Goal: Information Seeking & Learning: Compare options

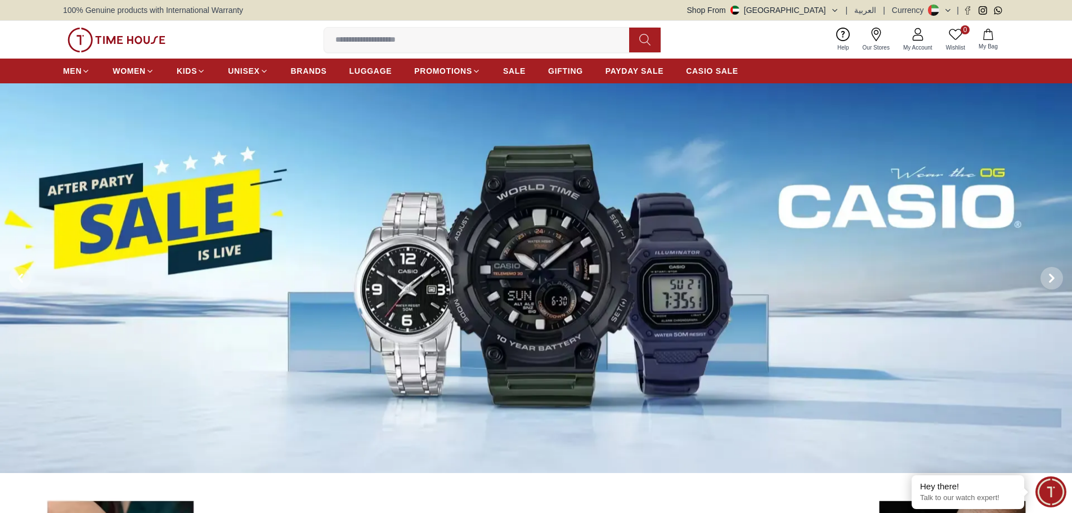
click at [205, 221] on img at bounding box center [536, 278] width 1072 height 390
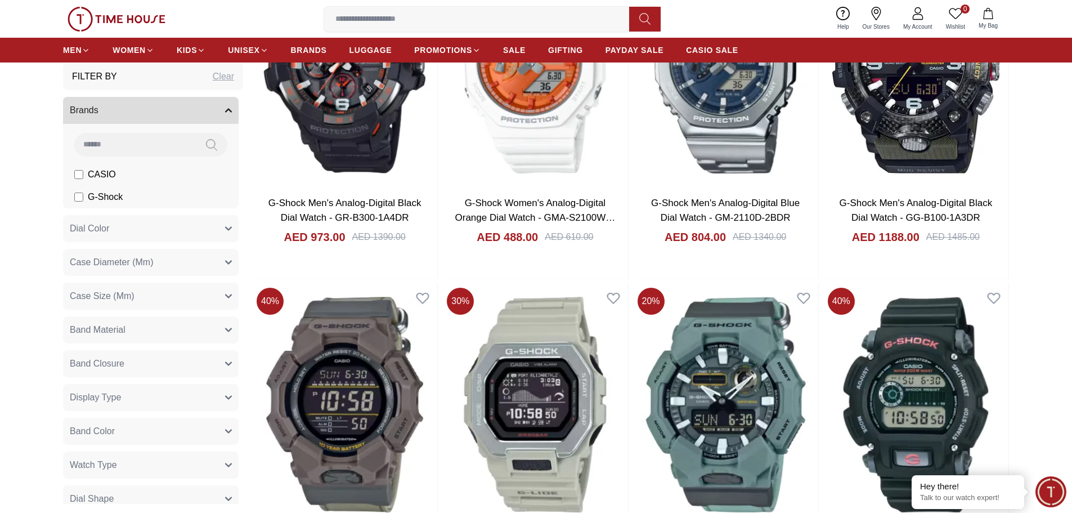
scroll to position [1622, 0]
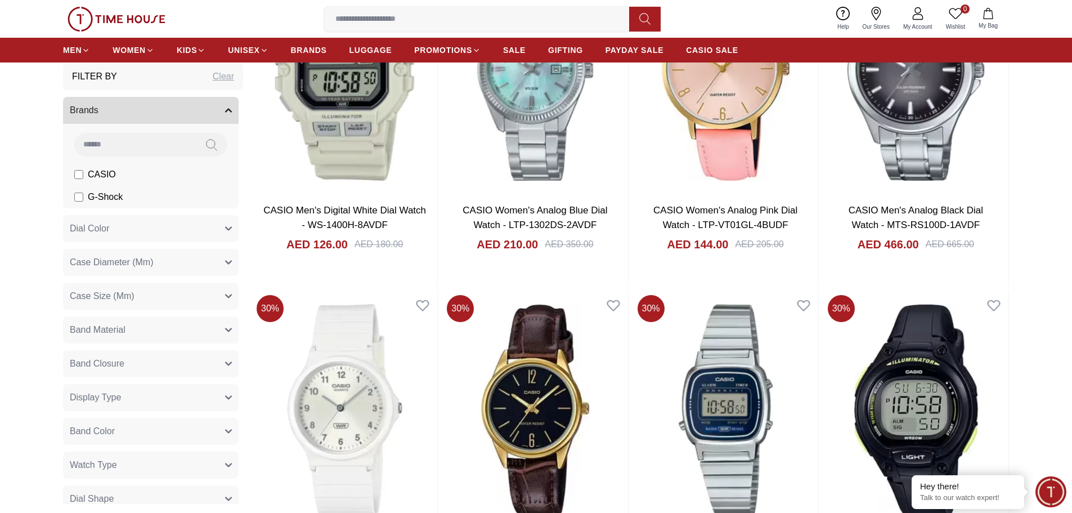
scroll to position [3272, 0]
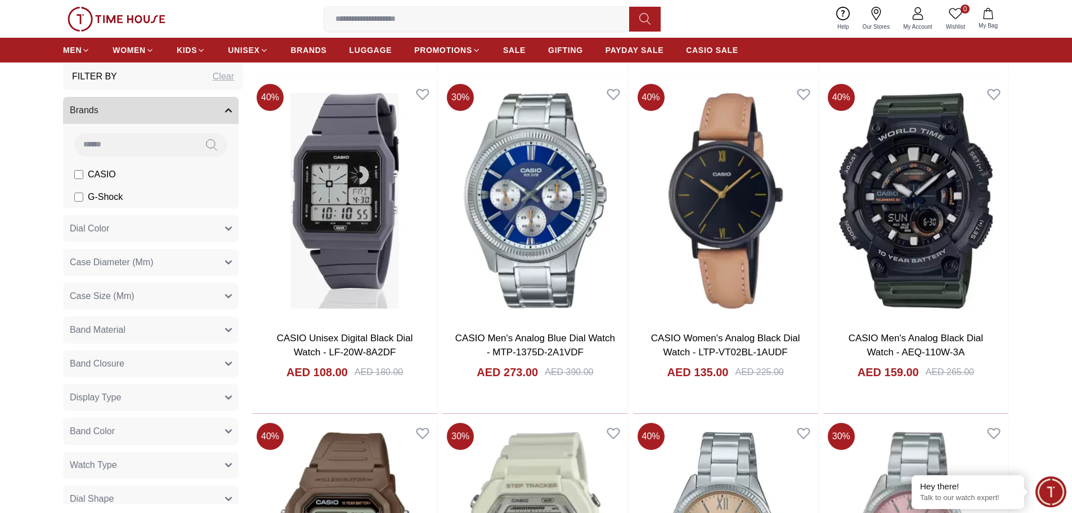
scroll to position [4156, 0]
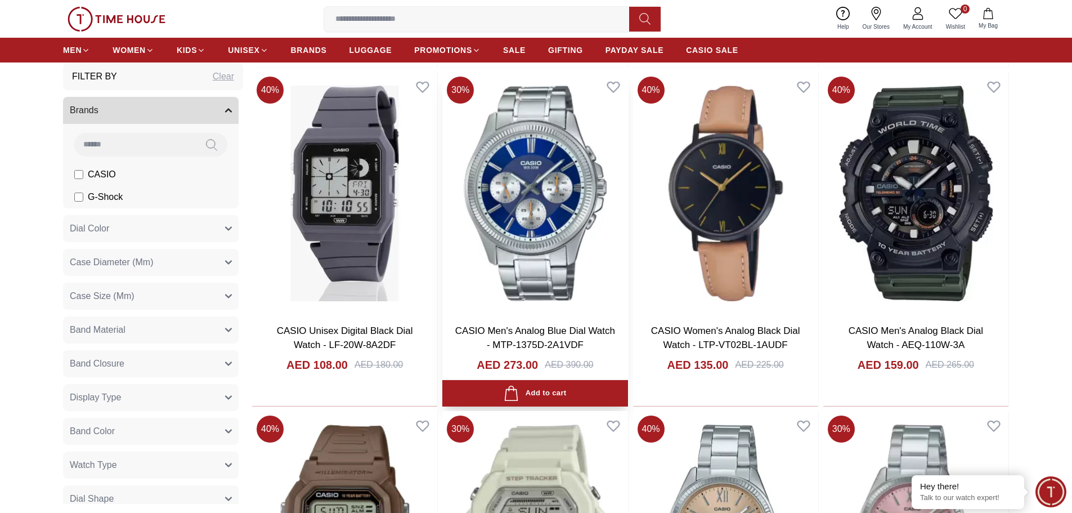
click at [529, 238] on img at bounding box center [534, 193] width 185 height 242
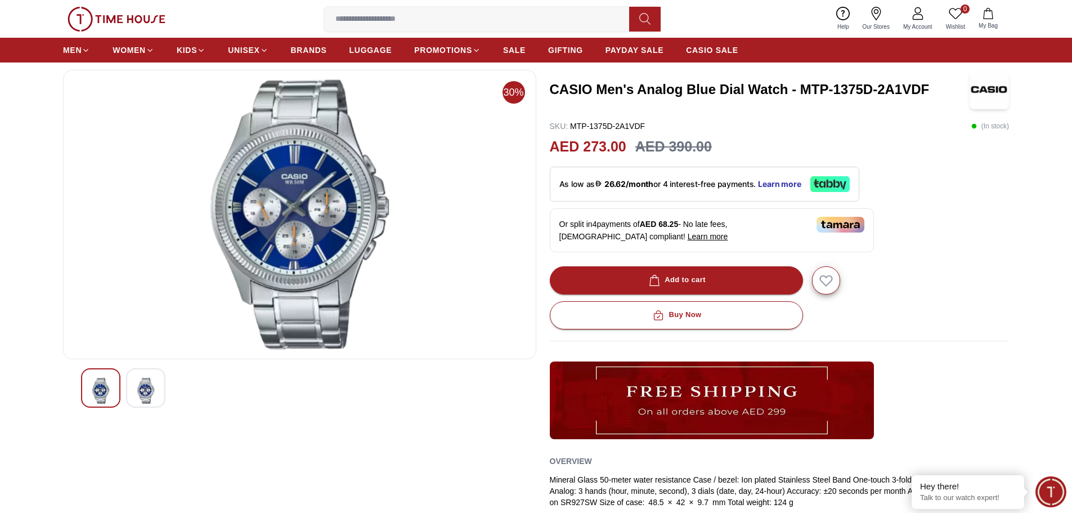
scroll to position [37, 0]
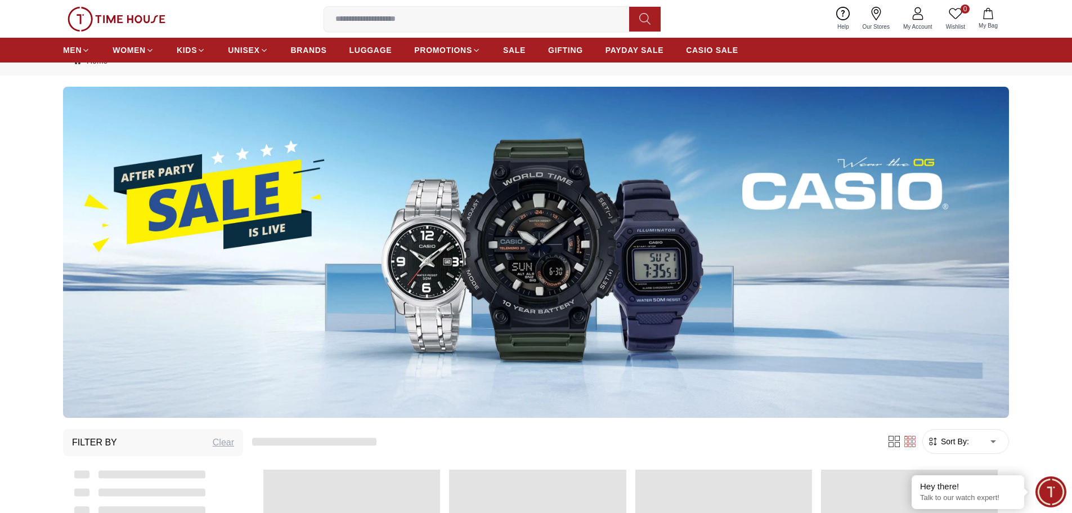
scroll to position [1403, 0]
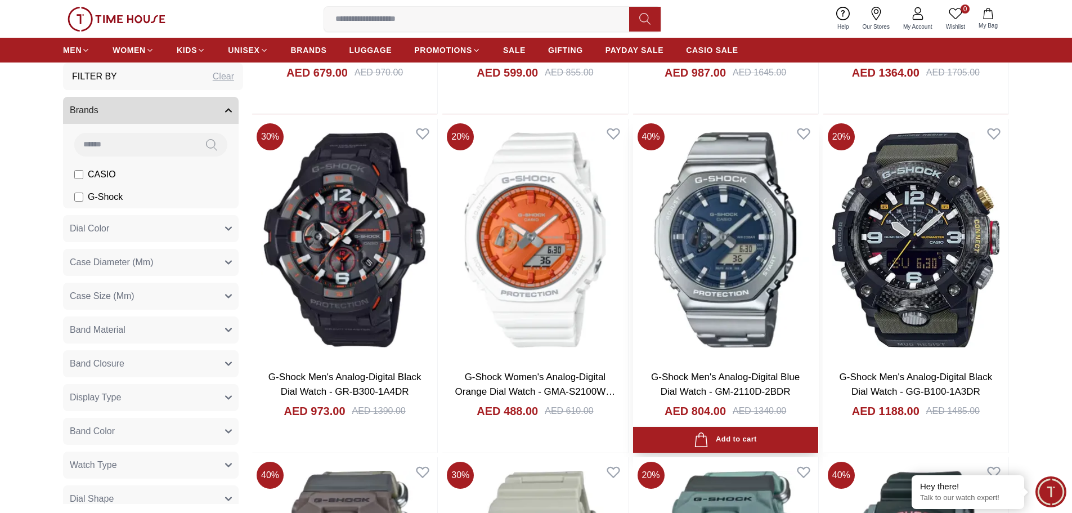
click at [726, 259] on img at bounding box center [725, 240] width 185 height 242
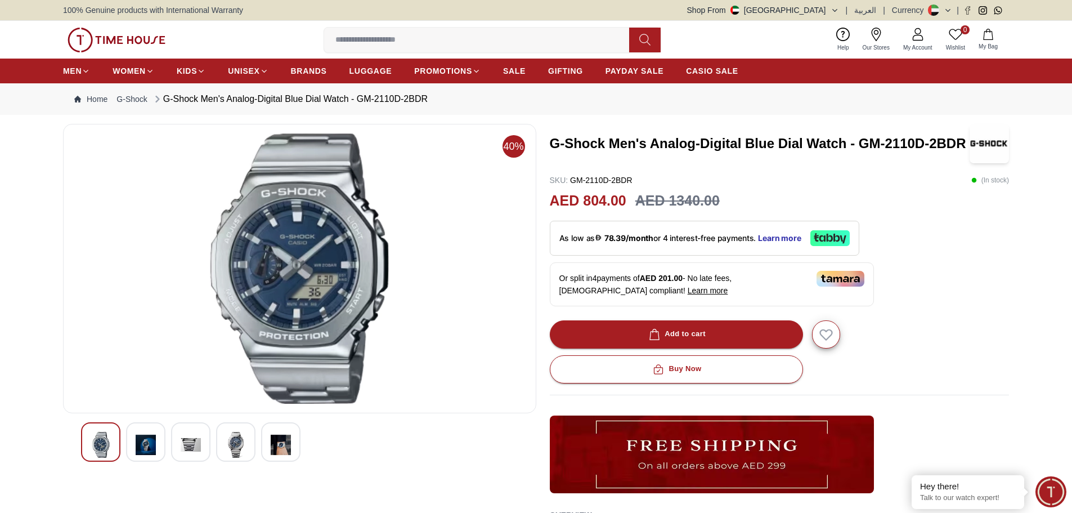
click at [282, 448] on img at bounding box center [281, 445] width 20 height 26
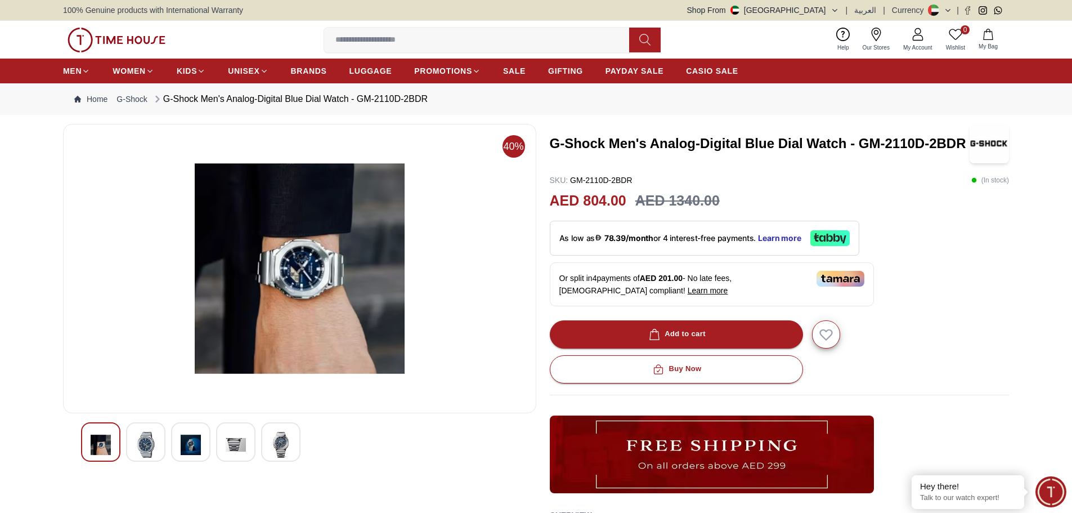
click at [229, 441] on img at bounding box center [236, 445] width 20 height 26
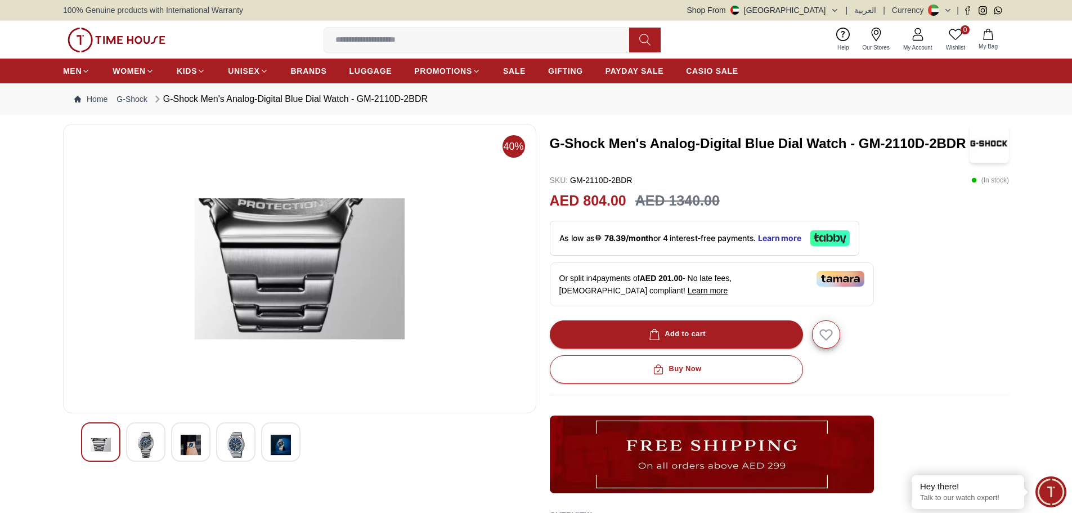
click at [201, 441] on div at bounding box center [190, 441] width 39 height 39
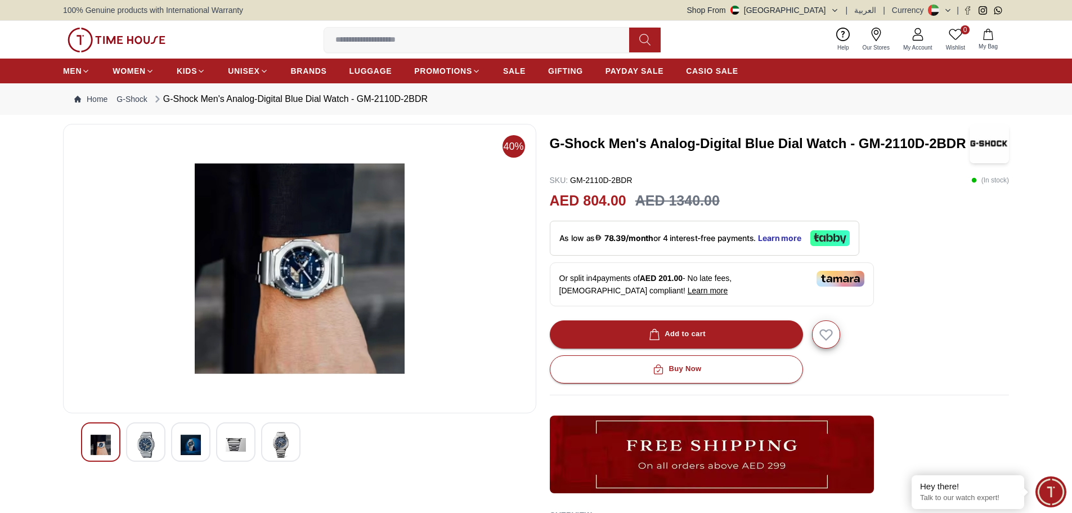
click at [156, 442] on div at bounding box center [145, 441] width 39 height 39
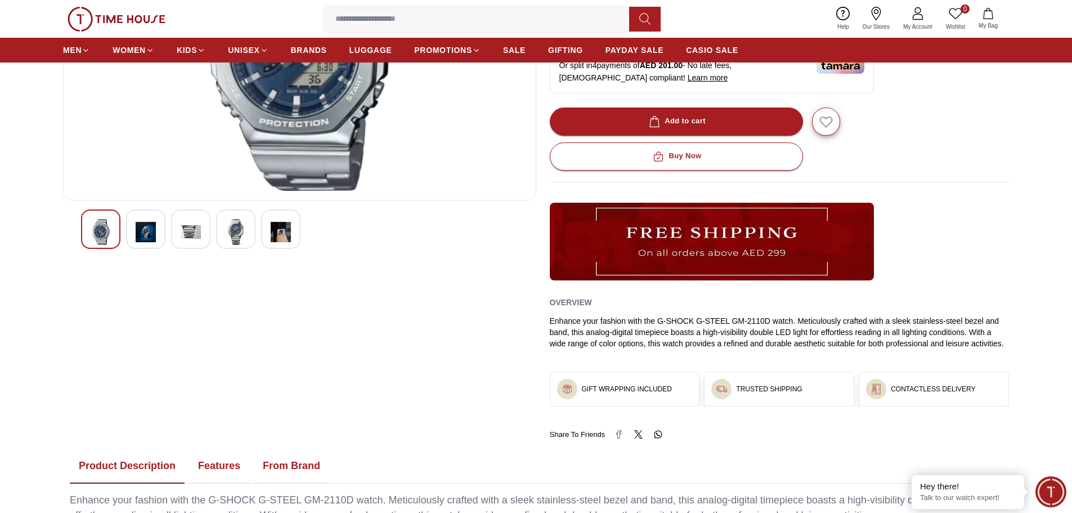
scroll to position [223, 0]
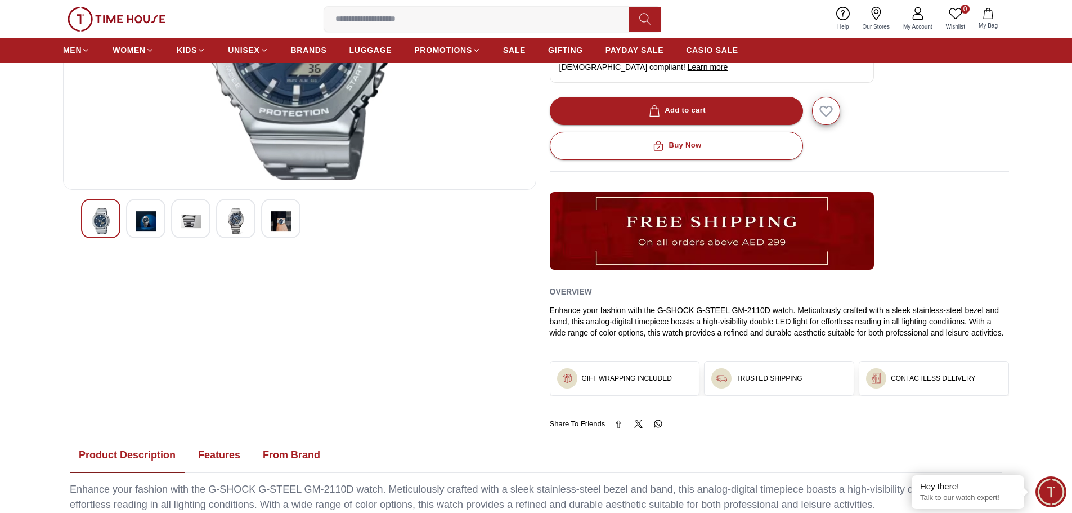
click at [203, 456] on button "Features" at bounding box center [219, 455] width 60 height 35
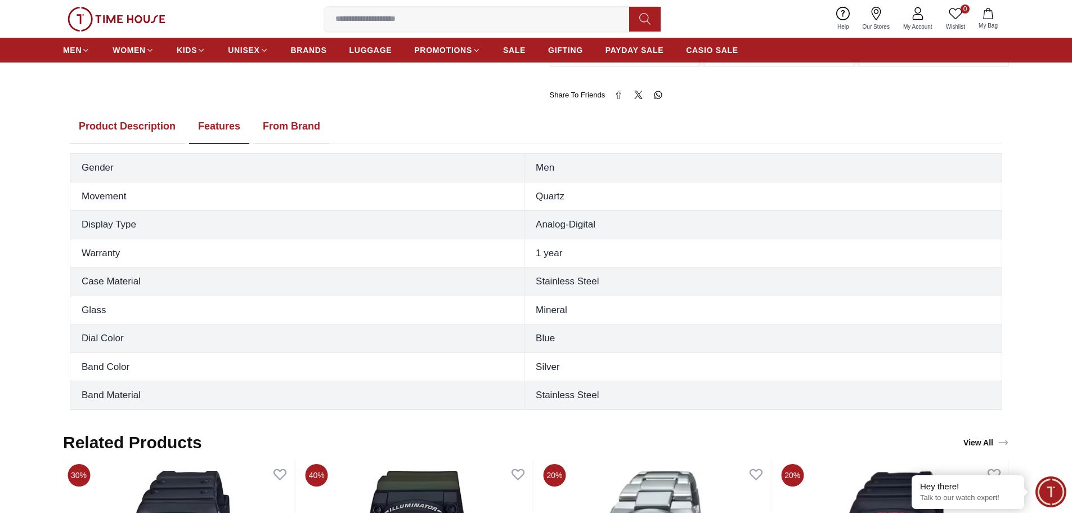
scroll to position [554, 0]
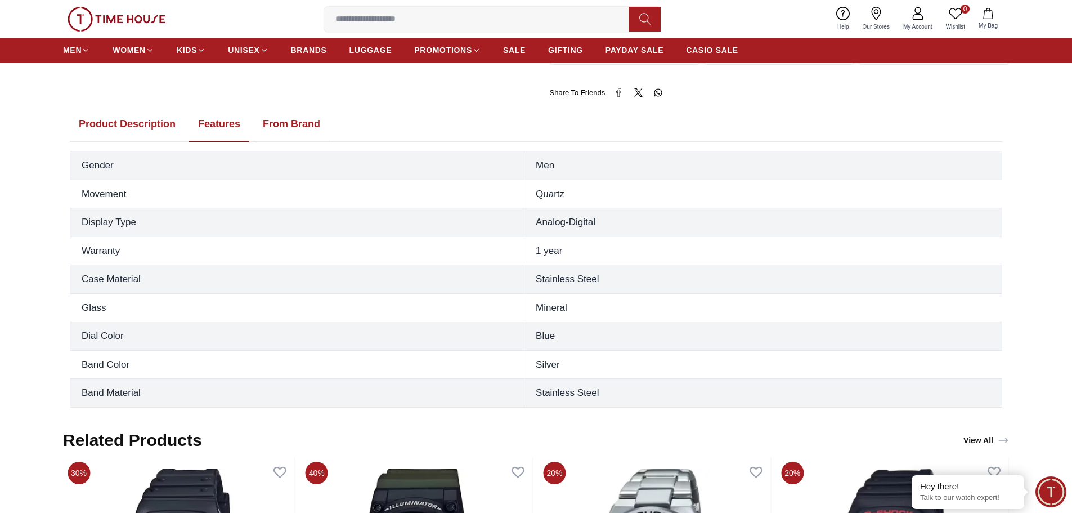
click at [121, 125] on button "Product Description" at bounding box center [127, 124] width 115 height 35
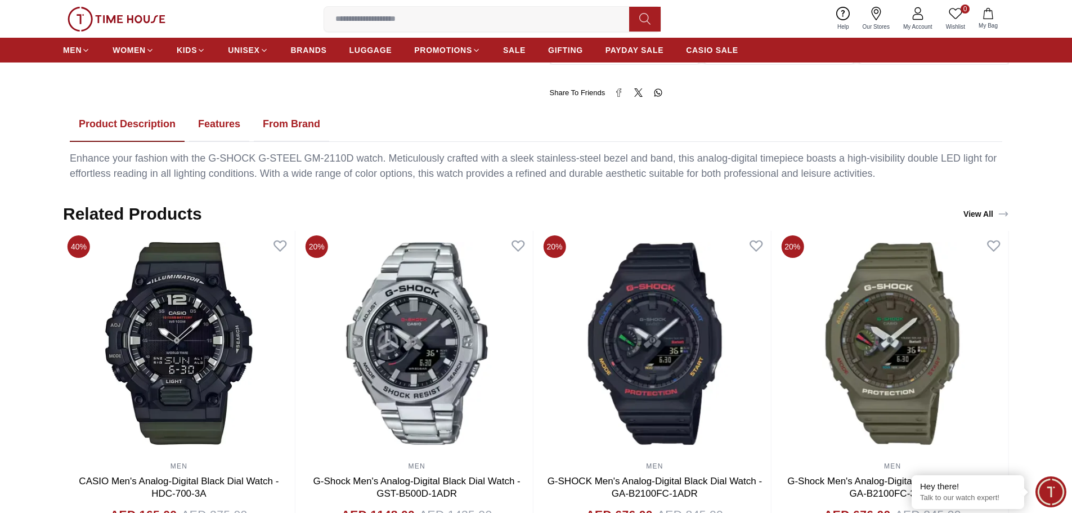
click at [281, 124] on button "From Brand" at bounding box center [291, 124] width 75 height 35
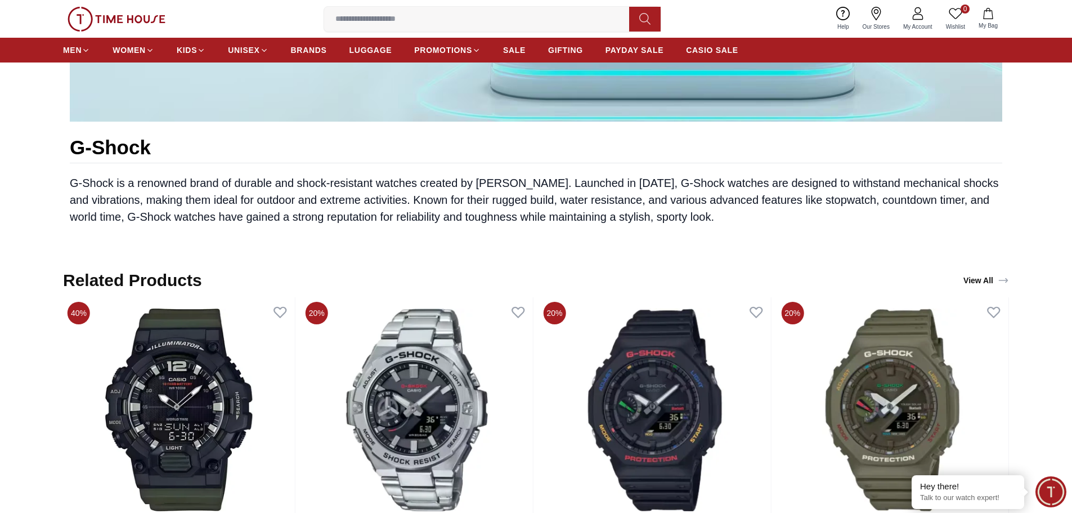
scroll to position [318, 0]
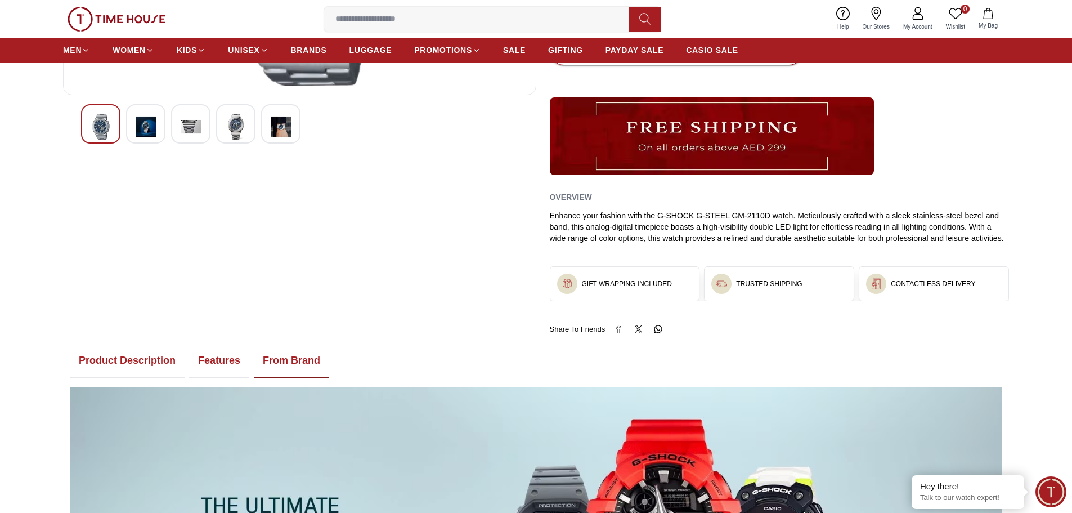
click at [121, 364] on button "Product Description" at bounding box center [127, 360] width 115 height 35
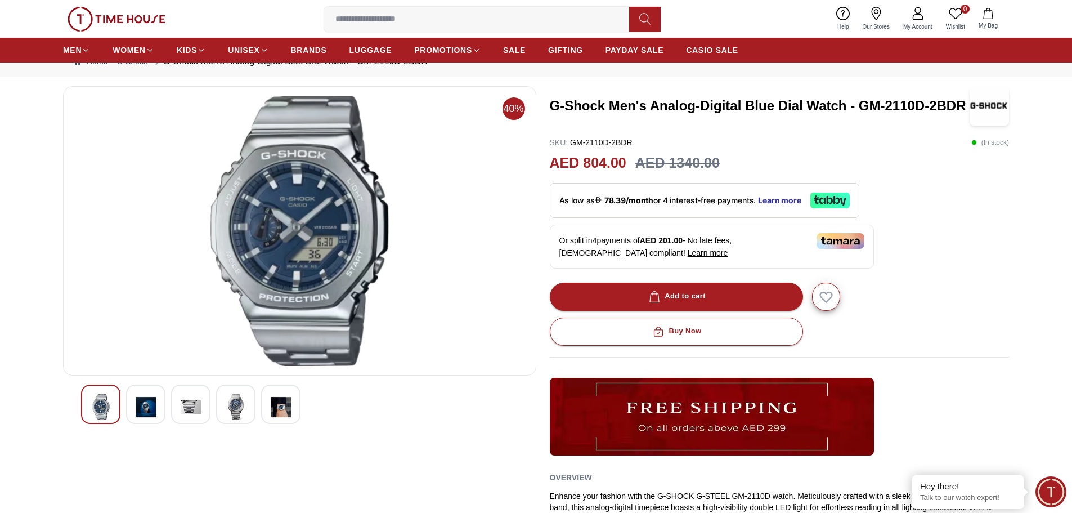
scroll to position [0, 0]
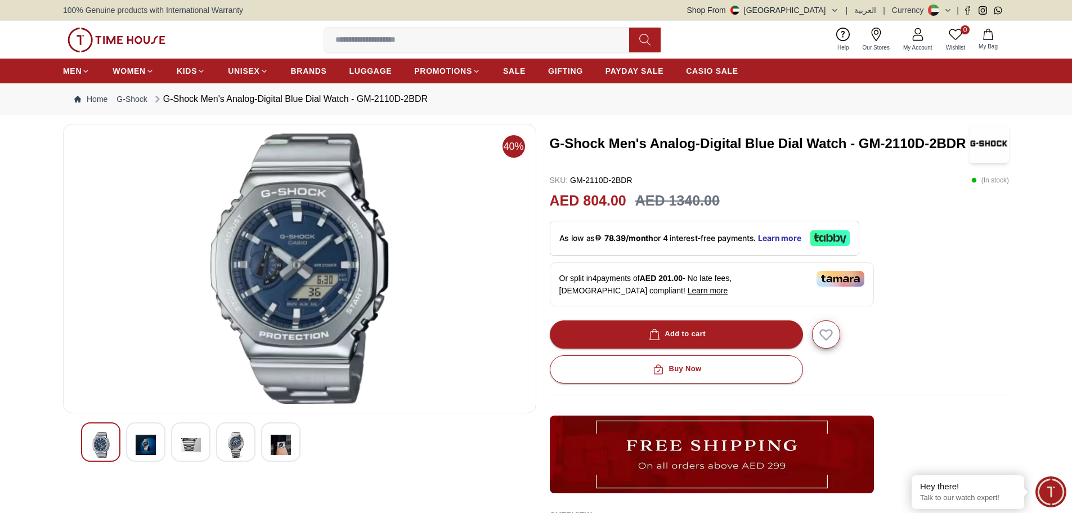
click at [288, 441] on img at bounding box center [281, 445] width 20 height 26
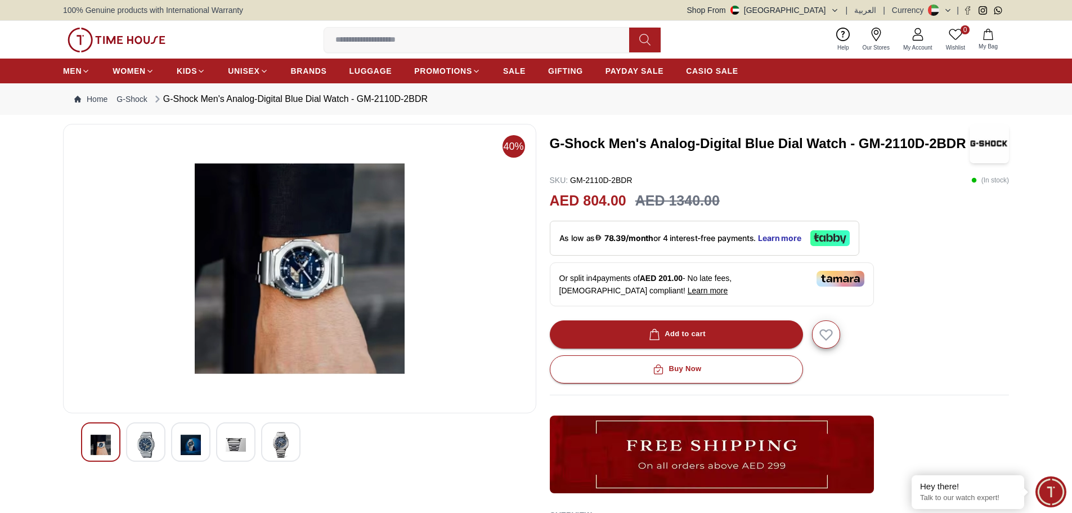
click at [102, 440] on img at bounding box center [101, 445] width 20 height 26
click at [269, 446] on div at bounding box center [280, 441] width 39 height 39
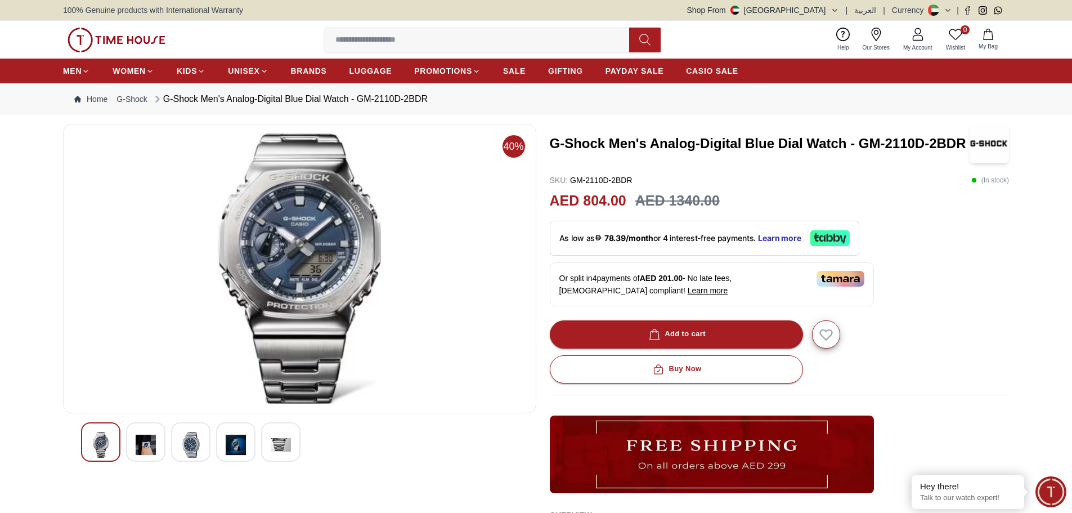
click at [228, 444] on img at bounding box center [236, 445] width 20 height 26
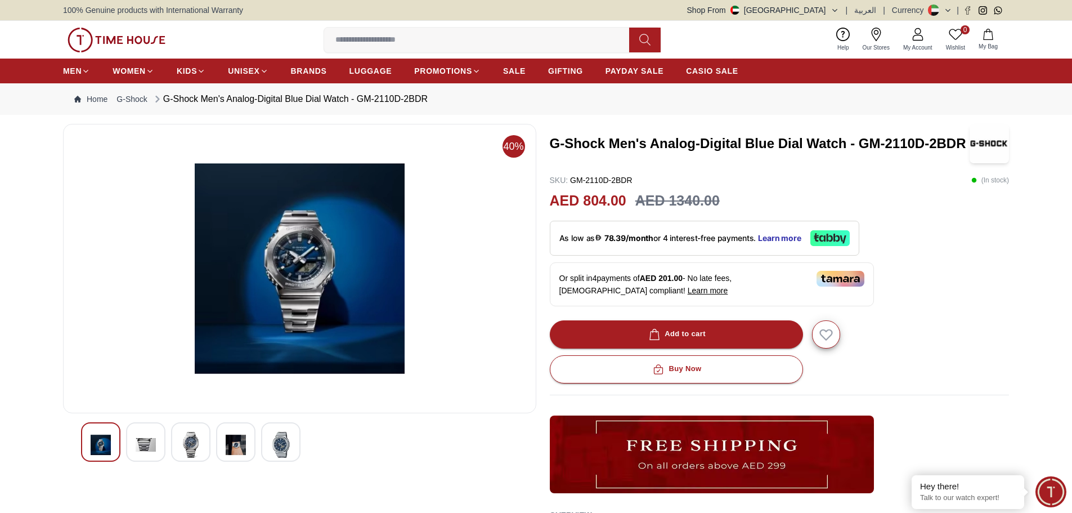
click at [199, 444] on img at bounding box center [191, 445] width 20 height 26
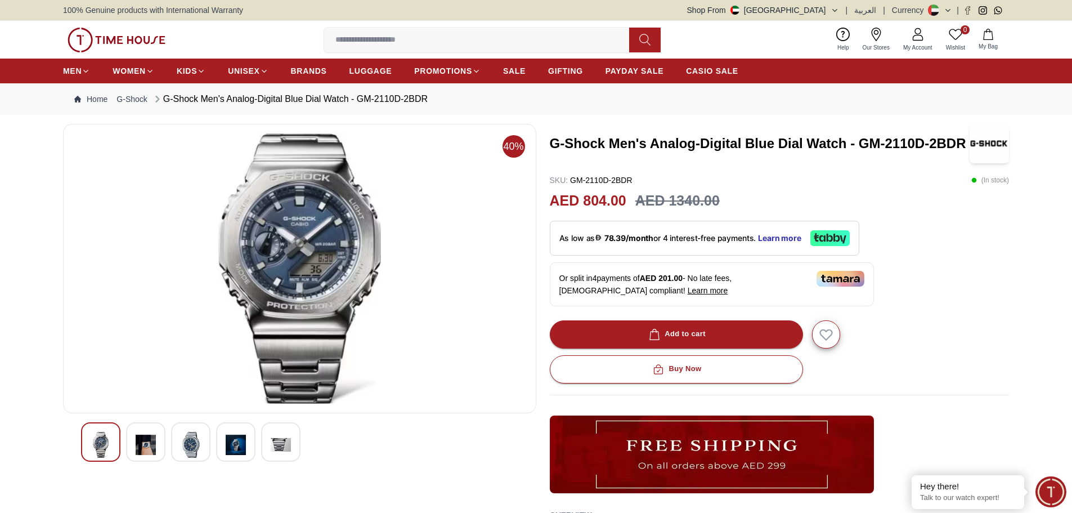
click at [155, 445] on img at bounding box center [146, 445] width 20 height 26
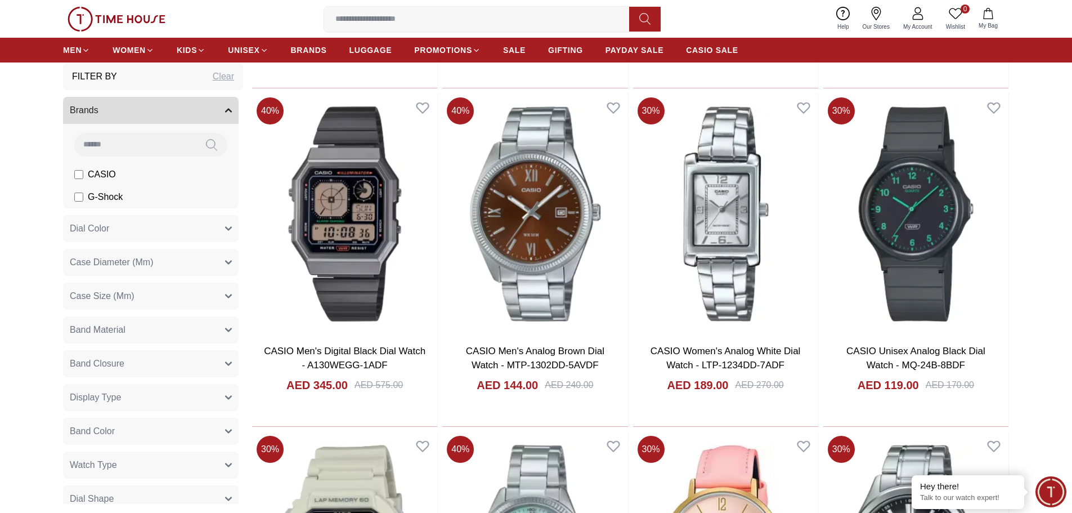
scroll to position [2803, 0]
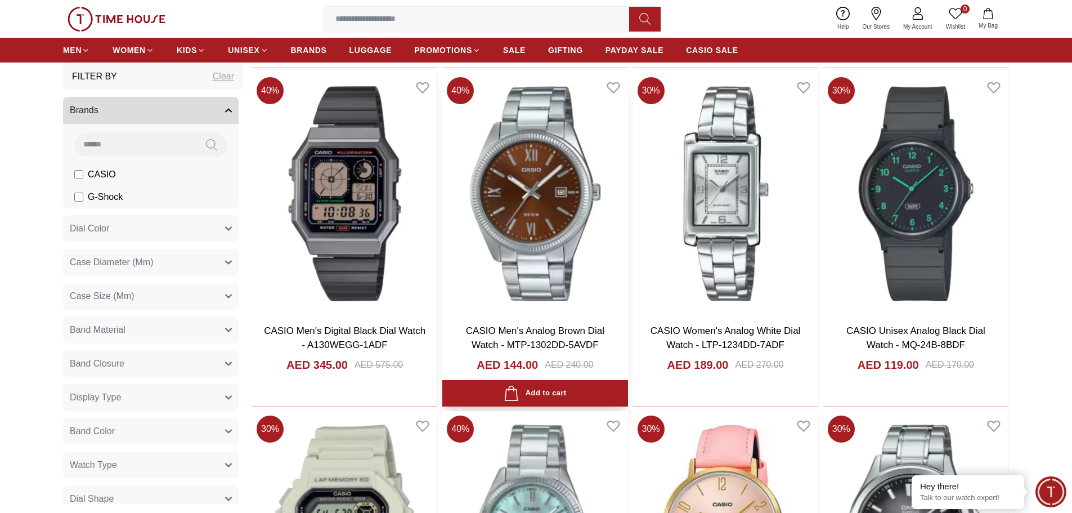
click at [515, 207] on img at bounding box center [534, 194] width 185 height 242
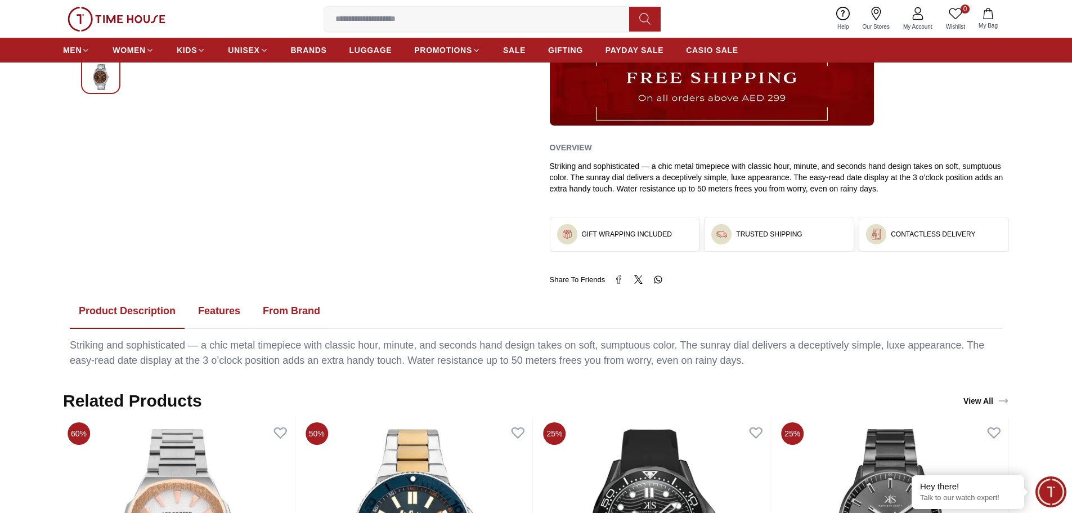
scroll to position [393, 0]
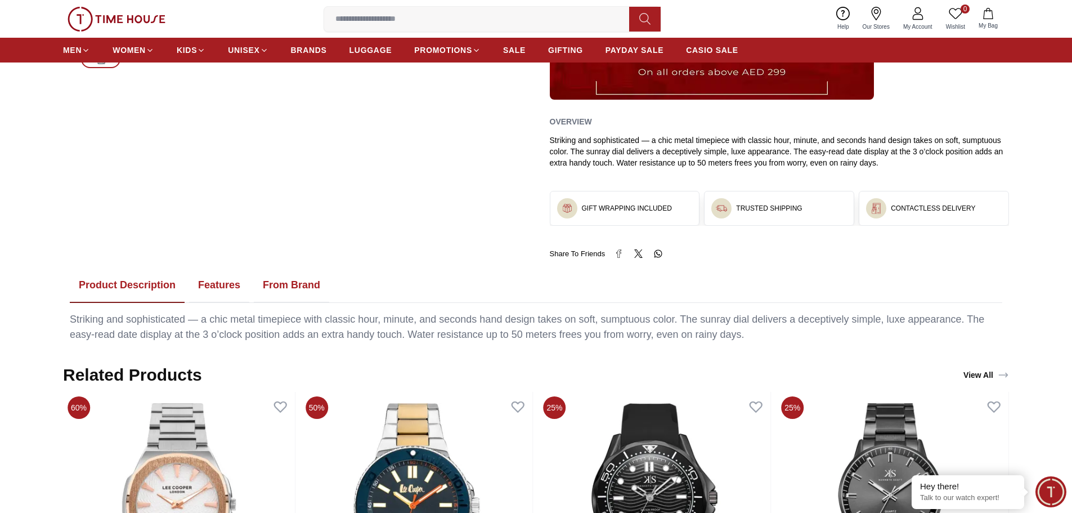
click at [222, 291] on button "Features" at bounding box center [219, 285] width 60 height 35
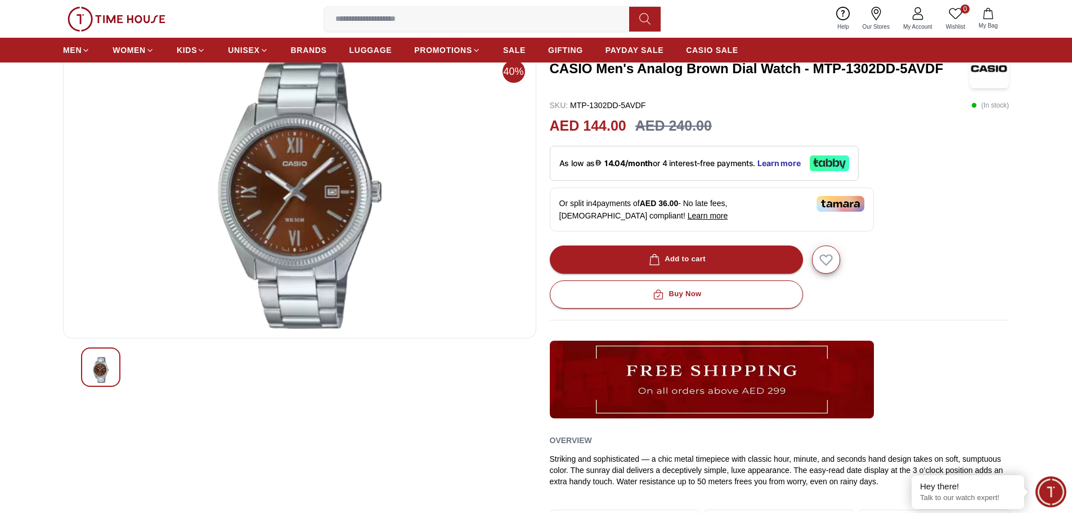
scroll to position [0, 0]
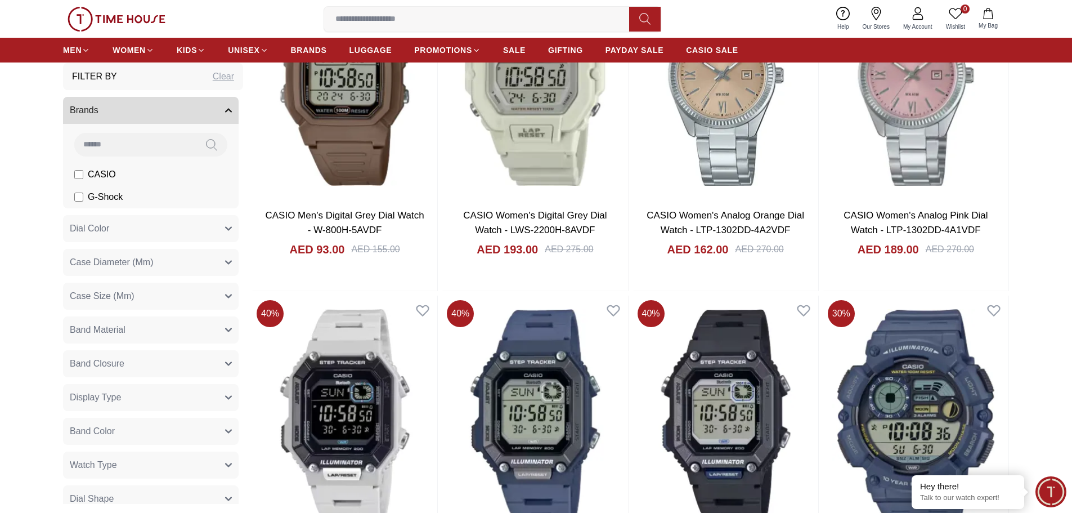
scroll to position [4720, 0]
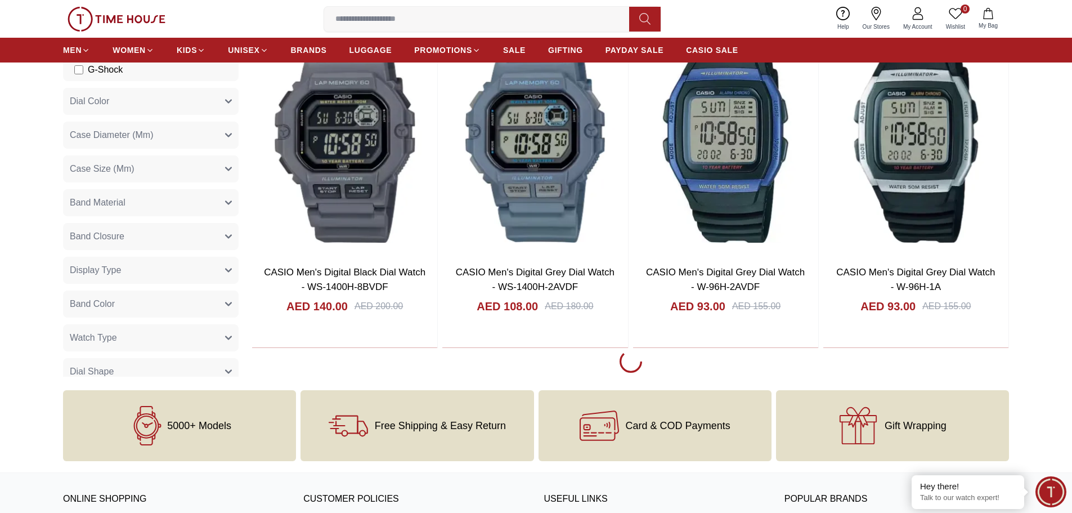
scroll to position [5223, 0]
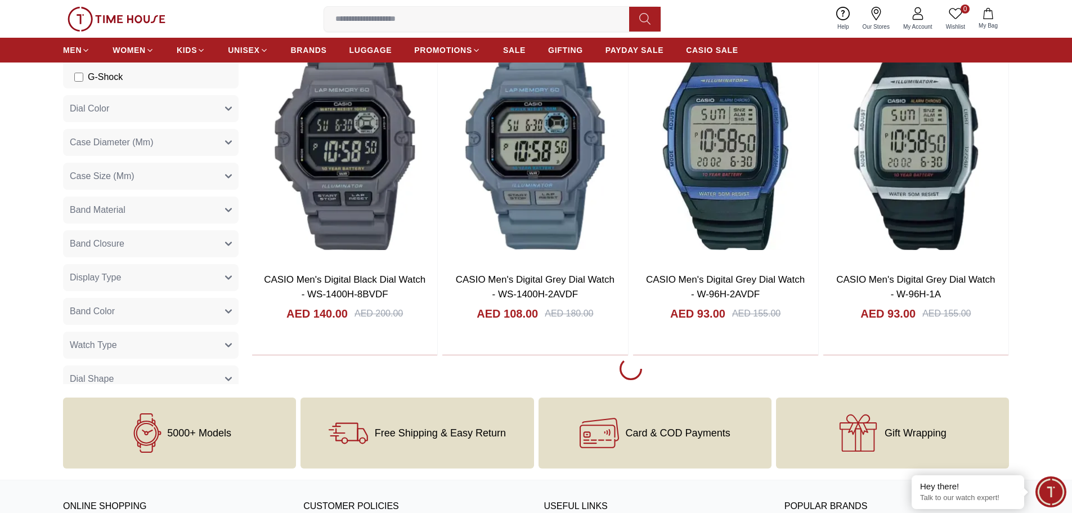
scroll to position [5120, 0]
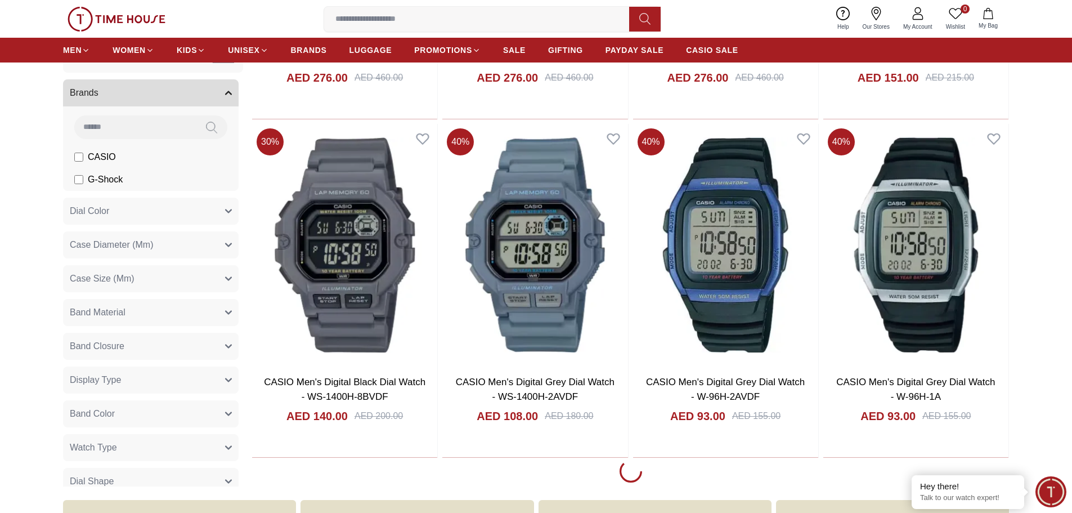
scroll to position [3435, 0]
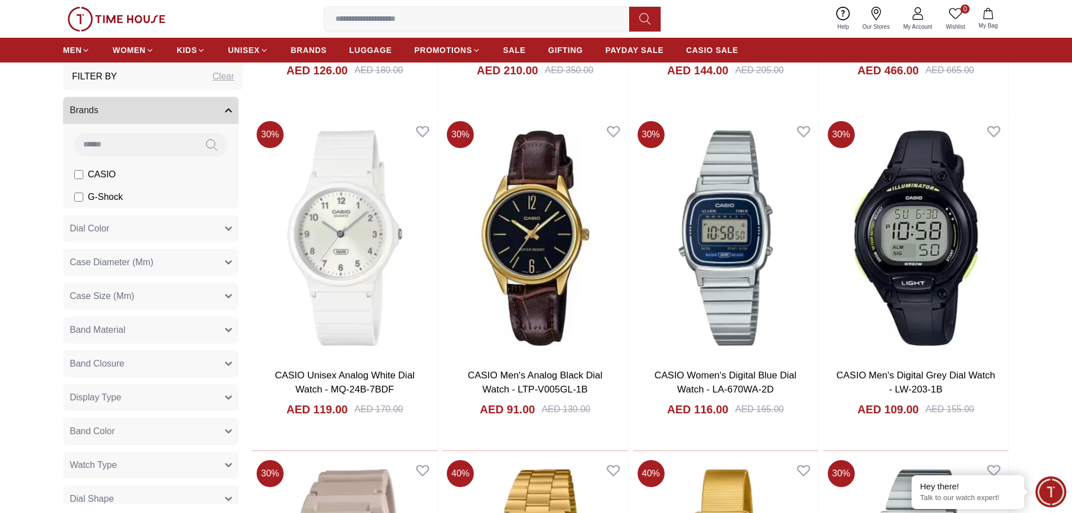
scroll to position [1780, 0]
